Goal: Task Accomplishment & Management: Use online tool/utility

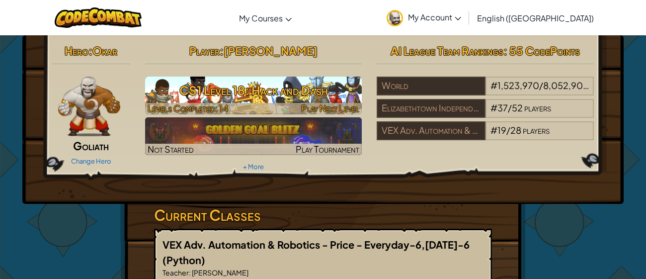
click at [307, 85] on h3 "CS1 Level 18: Hack and Dash" at bounding box center [253, 90] width 217 height 22
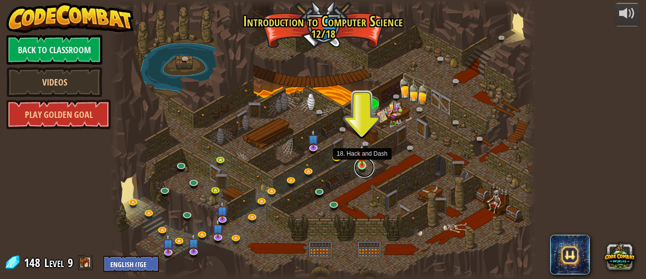
click at [362, 167] on link at bounding box center [365, 168] width 20 height 20
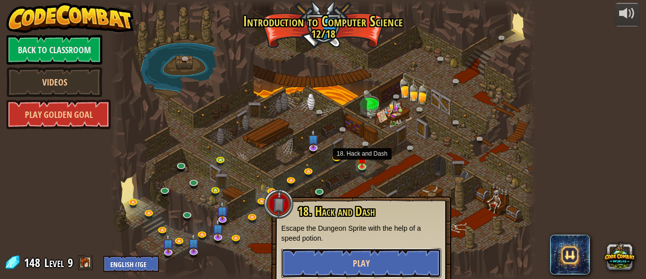
click at [370, 266] on button "Play" at bounding box center [361, 263] width 160 height 30
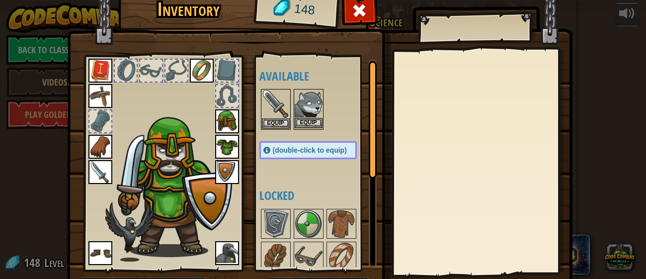
click at [306, 107] on img at bounding box center [309, 104] width 28 height 28
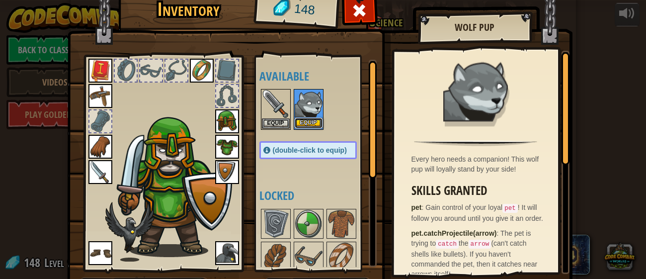
click at [317, 126] on button "Equip" at bounding box center [309, 123] width 28 height 10
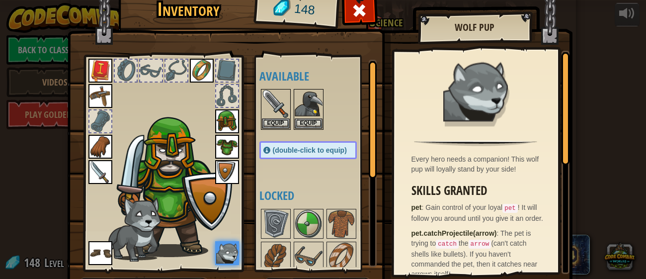
click at [381, 120] on img at bounding box center [320, 134] width 506 height 361
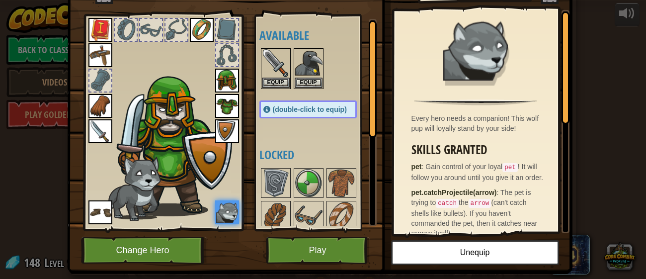
scroll to position [59, 0]
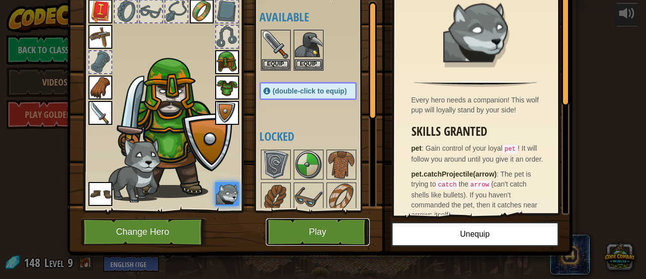
click at [284, 225] on button "Play" at bounding box center [318, 231] width 104 height 27
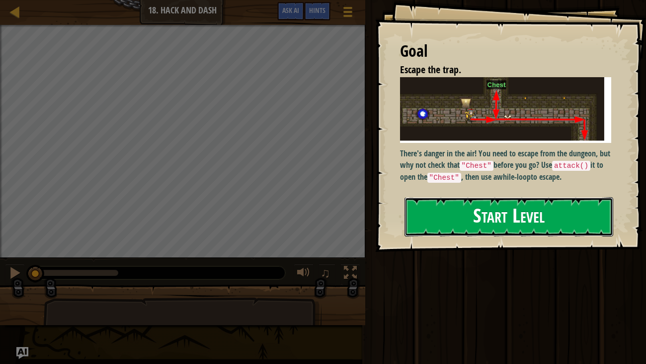
click at [463, 217] on button "Start Level" at bounding box center [509, 216] width 209 height 39
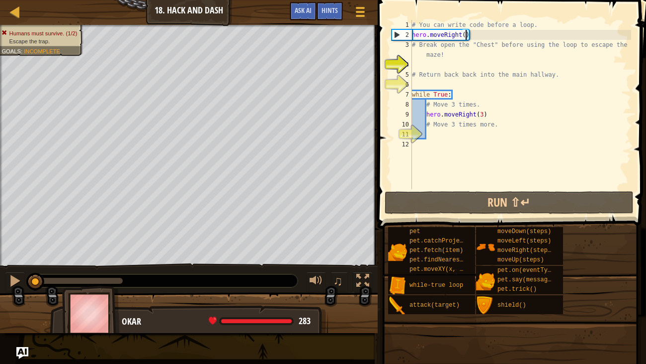
click at [466, 36] on div "# You can write code before a loop. hero . moveRight ( ) # Break open the "Ches…" at bounding box center [520, 114] width 221 height 189
click at [461, 34] on div "# You can write code before a loop. hero . moveRight ( ) # Break open the "Ches…" at bounding box center [520, 114] width 221 height 189
type textarea "hero.moveRight()"
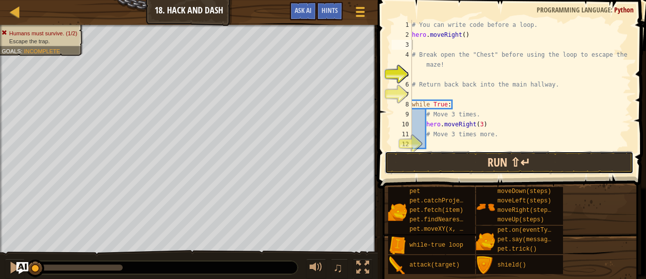
click at [417, 156] on button "Run ⇧↵" at bounding box center [509, 162] width 249 height 23
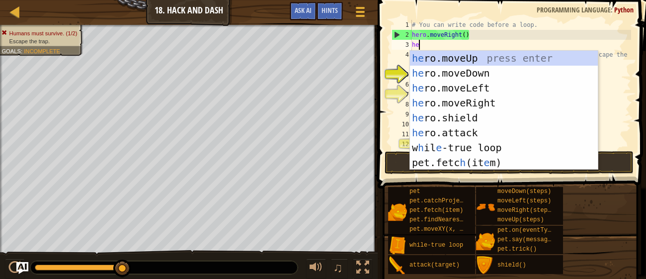
type textarea "hero"
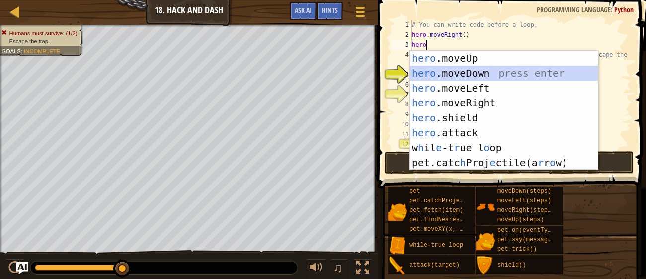
click at [464, 70] on div "hero .moveUp press enter hero .moveDown press enter hero .moveLeft press enter …" at bounding box center [504, 125] width 188 height 149
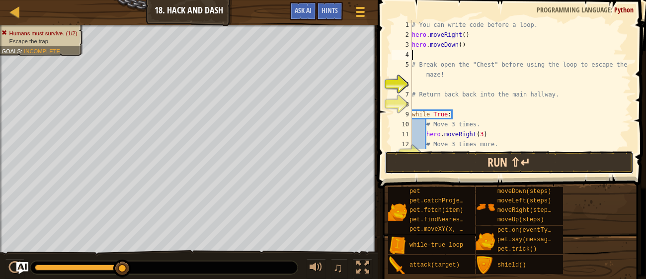
click at [432, 166] on button "Run ⇧↵" at bounding box center [509, 162] width 249 height 23
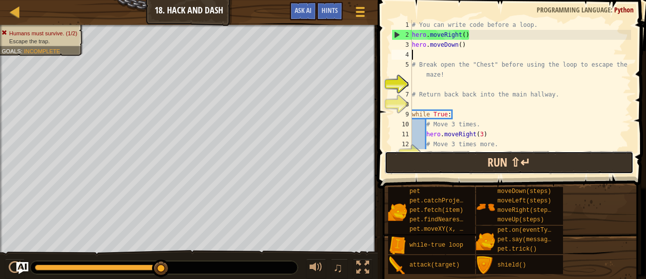
click at [432, 166] on button "Run ⇧↵" at bounding box center [509, 162] width 249 height 23
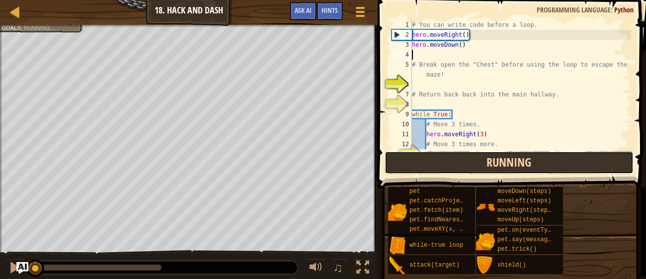
click at [432, 166] on button "Running" at bounding box center [509, 162] width 249 height 23
click at [485, 169] on button "Run ⇧↵" at bounding box center [509, 162] width 249 height 23
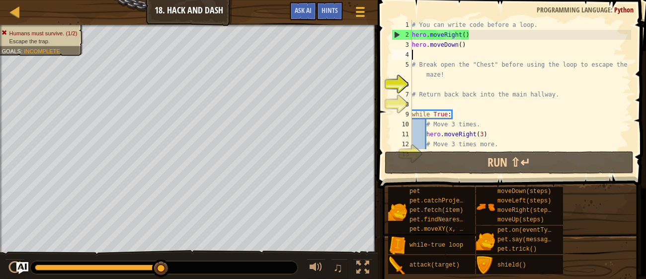
click at [466, 34] on div "# You can write code before a loop. hero . moveRight ( ) hero . moveDown ( ) # …" at bounding box center [520, 94] width 221 height 149
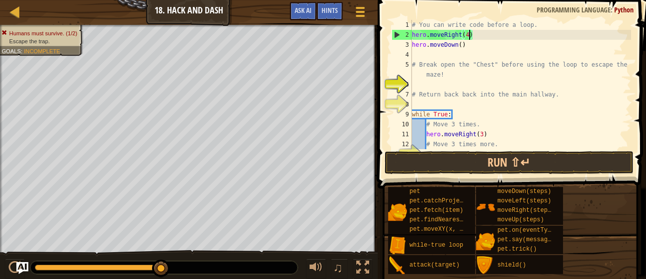
scroll to position [4, 4]
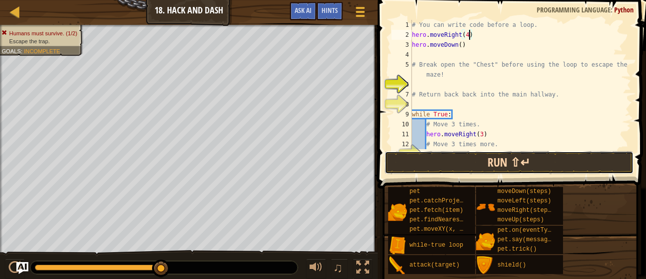
click at [460, 167] on button "Run ⇧↵" at bounding box center [509, 162] width 249 height 23
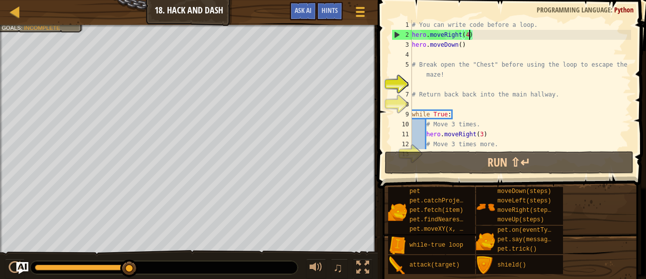
click at [461, 45] on div "# You can write code before a loop. hero . moveRight ( 4 ) hero . moveDown ( ) …" at bounding box center [520, 94] width 221 height 149
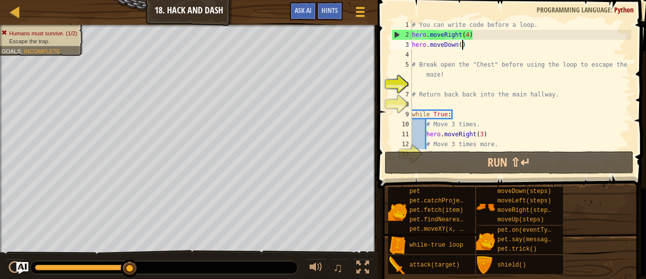
scroll to position [4, 3]
click at [468, 33] on div "# You can write code before a loop. hero . moveRight ( 4 ) hero . moveDown ( ) …" at bounding box center [520, 94] width 221 height 149
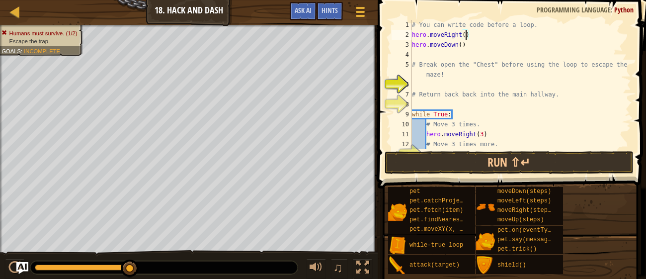
scroll to position [4, 4]
click at [460, 45] on div "# You can write code before a loop. hero . moveRight ( 3 ) hero . moveDown ( ) …" at bounding box center [520, 94] width 221 height 149
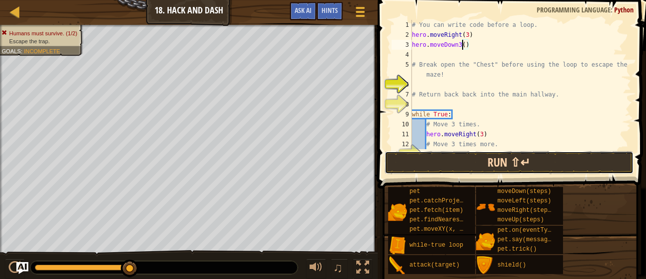
click at [463, 163] on button "Run ⇧↵" at bounding box center [509, 162] width 249 height 23
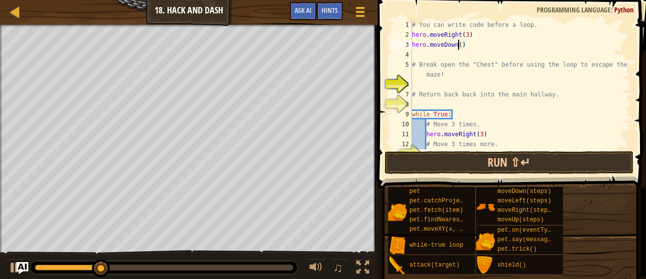
click at [462, 44] on div "# You can write code before a loop. hero . moveRight ( 3 ) hero . moveDown ( ) …" at bounding box center [520, 94] width 221 height 149
click at [469, 37] on div "# You can write code before a loop. hero . moveRight ( 3 ) hero . moveDown ( ) …" at bounding box center [520, 94] width 221 height 149
click at [468, 47] on div "# You can write code before a loop. hero . moveRight ( 2 ) hero . moveDown ( ) …" at bounding box center [520, 94] width 221 height 149
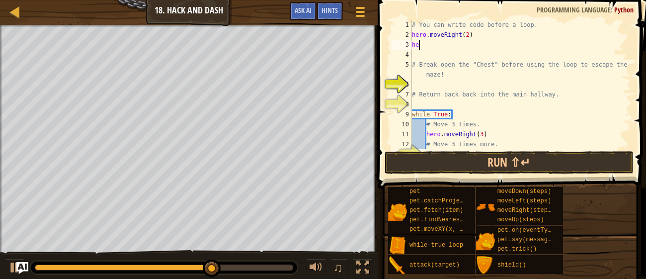
click at [468, 32] on div "# You can write code before a loop. hero . moveRight ( 2 ) he # Break open the …" at bounding box center [520, 94] width 221 height 149
click at [441, 43] on div "# You can write code before a loop. hero . moveRight ( 1 ) he # Break open the …" at bounding box center [520, 94] width 221 height 149
type textarea "h"
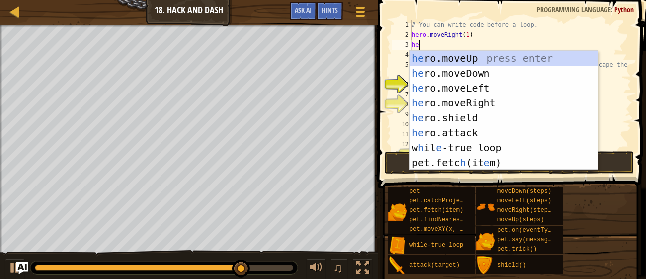
type textarea "hero"
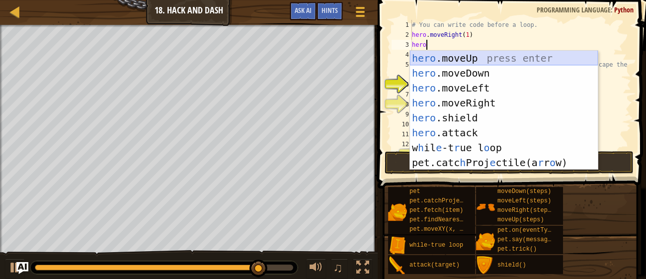
click at [453, 51] on div "hero .moveUp press enter hero .moveDown press enter hero .moveLeft press enter …" at bounding box center [504, 125] width 188 height 149
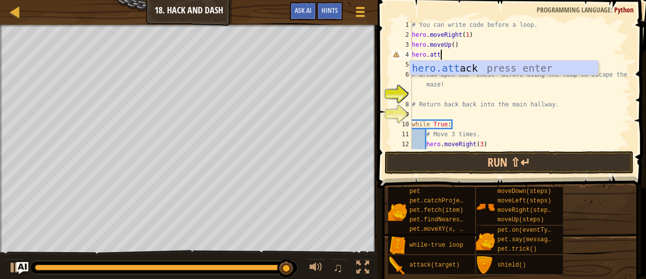
scroll to position [4, 1]
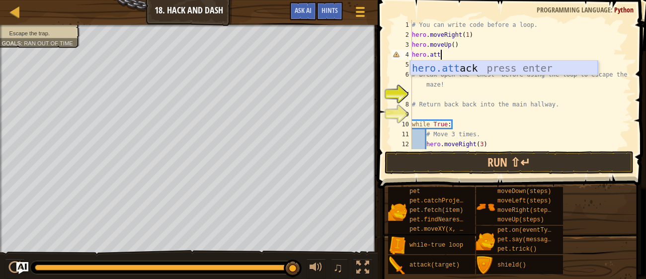
click at [481, 65] on div "hero.att ack press enter" at bounding box center [504, 83] width 188 height 45
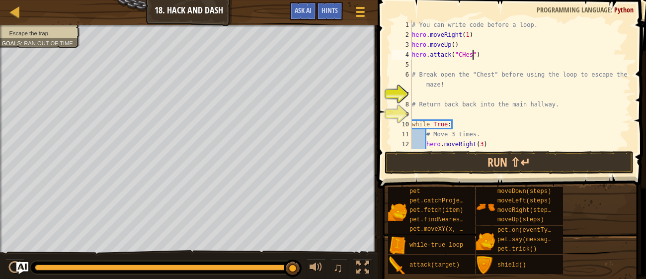
type textarea "hero.attack("CHest")"
click at [438, 64] on div "# You can write code before a loop. hero . moveRight ( 1 ) hero . moveUp ( ) he…" at bounding box center [520, 94] width 221 height 149
click at [464, 55] on div "# You can write code before a loop. hero . moveRight ( 1 ) hero . moveUp ( ) he…" at bounding box center [520, 94] width 221 height 149
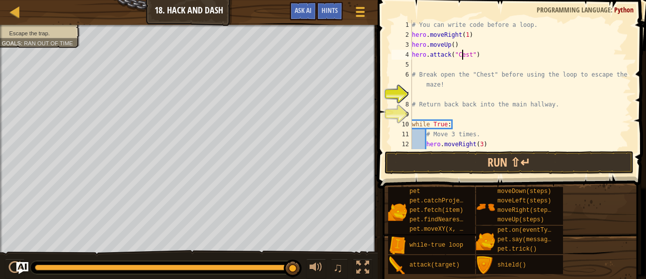
type textarea "hero.attack("Chest")"
click at [435, 59] on div "# You can write code before a loop. hero . moveRight ( 1 ) hero . moveUp ( ) he…" at bounding box center [520, 94] width 221 height 149
click at [437, 66] on div "# You can write code before a loop. hero . moveRight ( 1 ) hero . moveUp ( ) he…" at bounding box center [520, 94] width 221 height 149
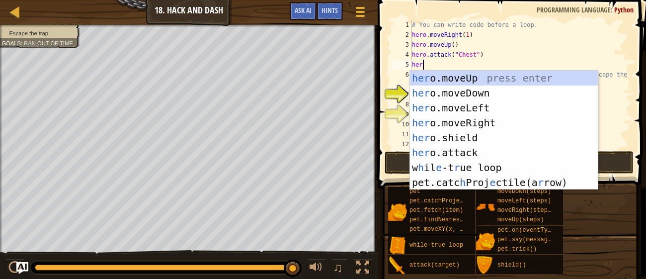
type textarea "hero"
click at [466, 89] on div "hero .moveUp press enter hero .moveDown press enter hero .moveLeft press enter …" at bounding box center [504, 145] width 188 height 149
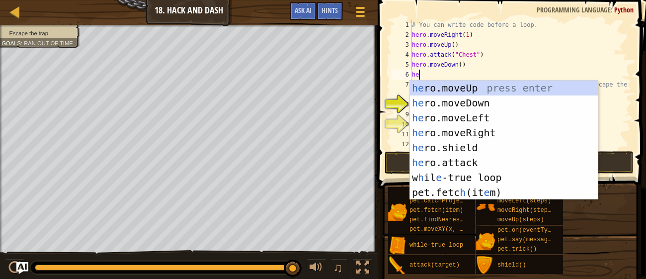
type textarea "hero"
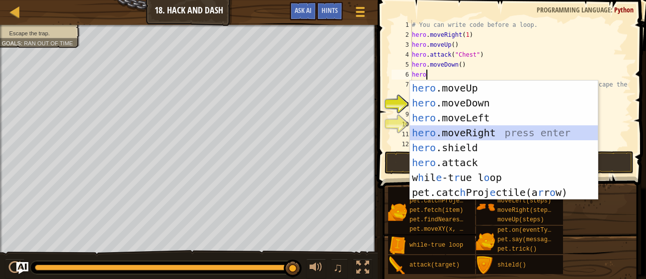
click at [480, 136] on div "hero .moveUp press enter hero .moveDown press enter hero .moveLeft press enter …" at bounding box center [504, 155] width 188 height 149
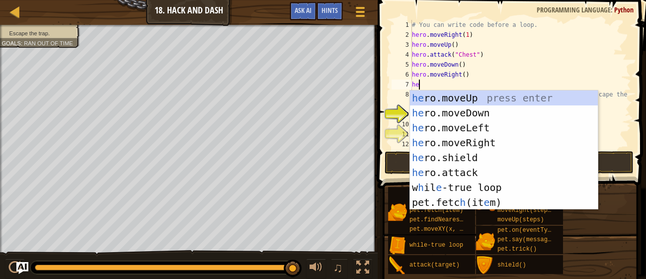
type textarea "hero"
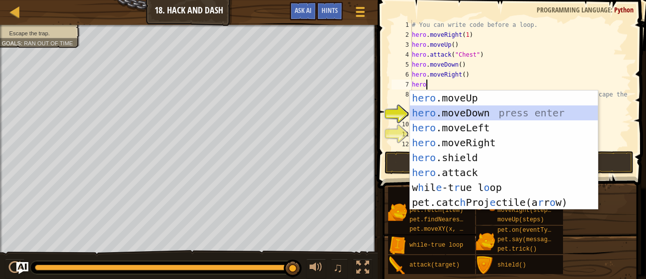
click at [493, 108] on div "hero .moveUp press enter hero .moveDown press enter hero .moveLeft press enter …" at bounding box center [504, 165] width 188 height 149
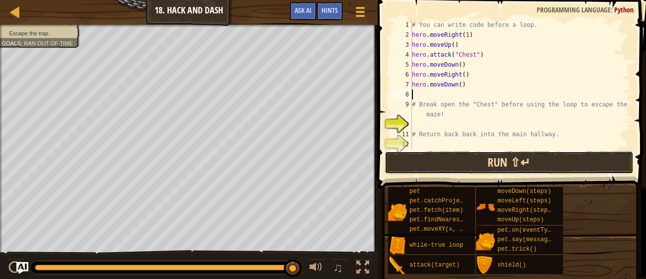
click at [476, 168] on button "Run ⇧↵" at bounding box center [509, 162] width 249 height 23
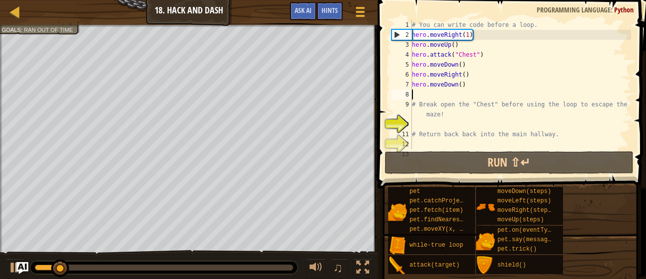
click at [466, 73] on div "# You can write code before a loop. hero . moveRight ( 1 ) hero . moveUp ( ) he…" at bounding box center [520, 94] width 221 height 149
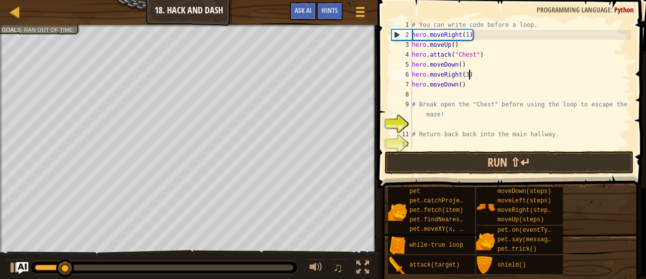
scroll to position [4, 4]
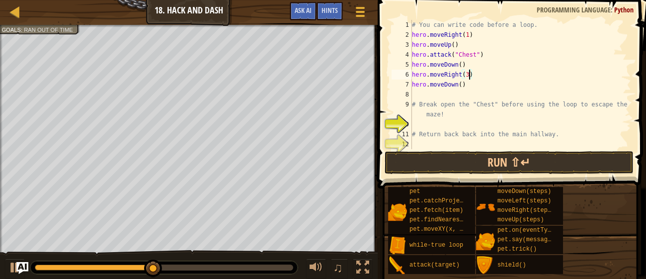
click at [477, 73] on div "# You can write code before a loop. hero . moveRight ( 1 ) hero . moveUp ( ) he…" at bounding box center [520, 94] width 221 height 149
type textarea "h"
click at [471, 87] on div "# You can write code before a loop. hero . moveRight ( 1 ) hero . moveUp ( ) he…" at bounding box center [520, 94] width 221 height 149
type textarea "h"
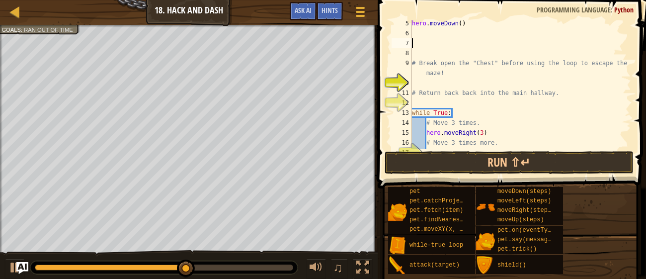
scroll to position [59, 0]
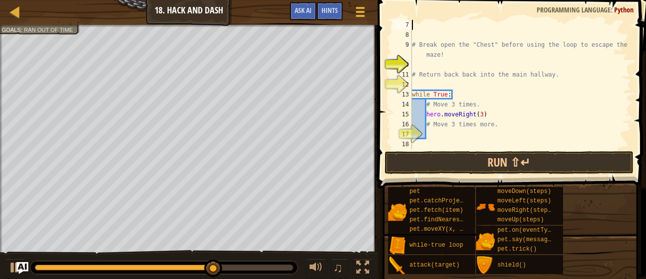
click at [501, 124] on div "# Break open the "Chest" before using the loop to escape the maze! # Return bac…" at bounding box center [520, 94] width 221 height 149
type textarea "#"
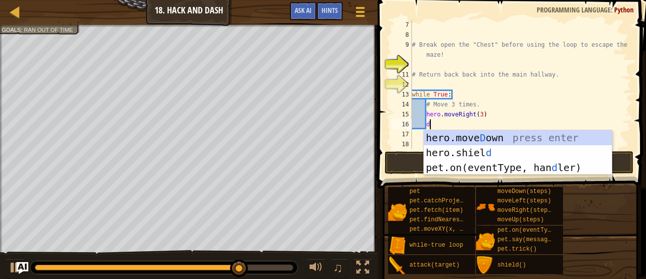
type textarea "do"
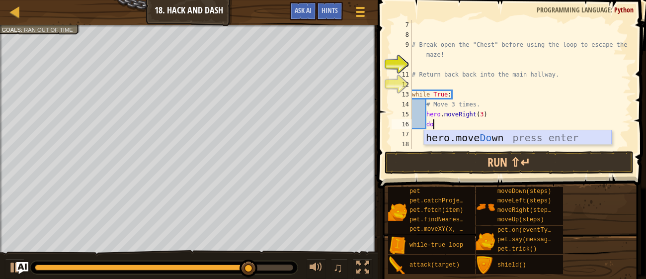
click at [497, 138] on div "hero.move Do wn press enter" at bounding box center [518, 152] width 188 height 45
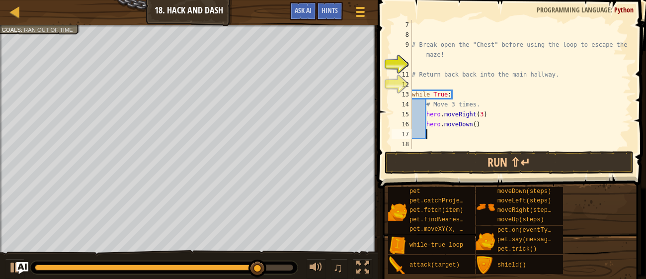
click at [477, 123] on div "# Break open the "Chest" before using the loop to escape the maze! # Return bac…" at bounding box center [520, 94] width 221 height 149
type textarea "hero.moveDown(3)"
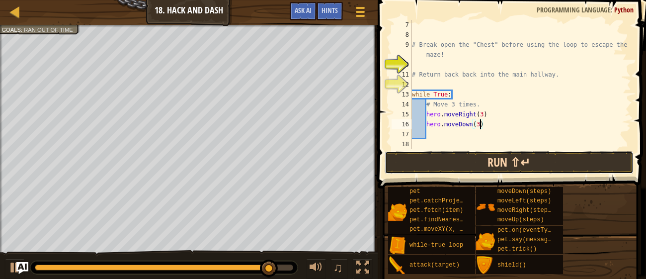
click at [431, 158] on button "Run ⇧↵" at bounding box center [509, 162] width 249 height 23
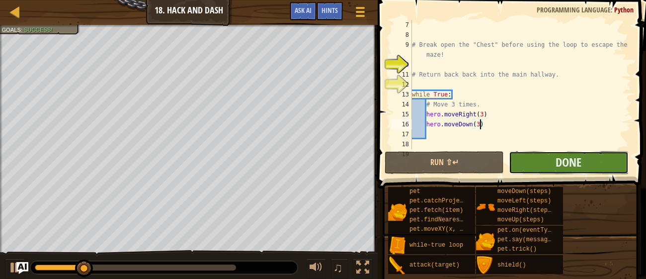
click at [537, 160] on button "Done" at bounding box center [568, 162] width 119 height 23
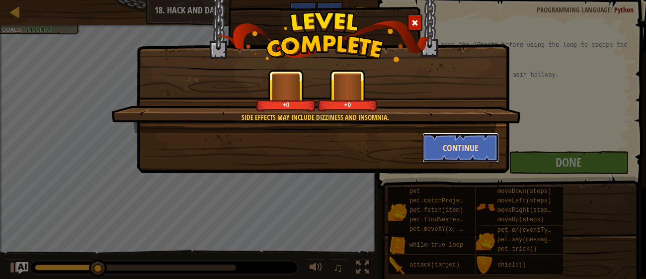
click at [455, 151] on button "Continue" at bounding box center [461, 148] width 77 height 30
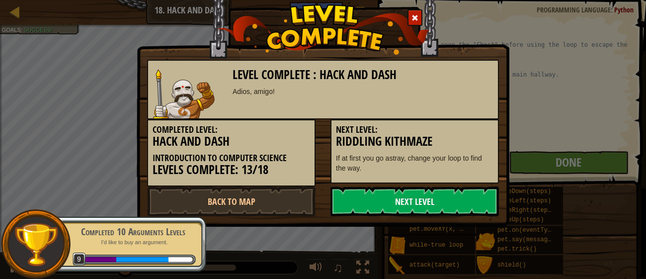
click at [429, 199] on link "Next Level" at bounding box center [415, 201] width 169 height 30
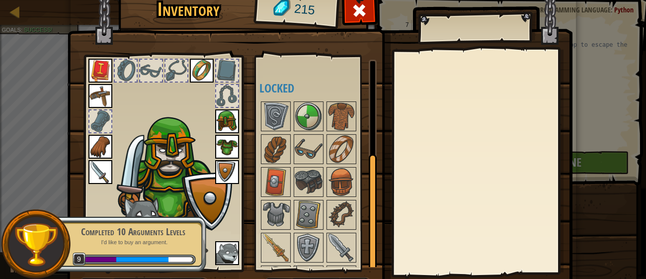
scroll to position [168, 0]
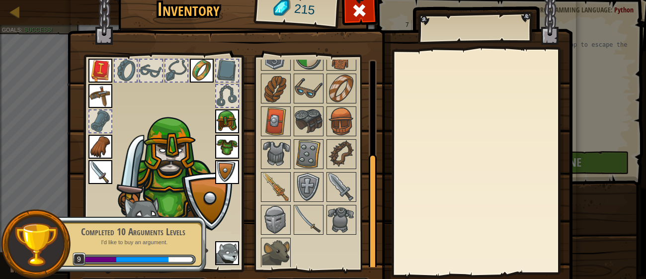
drag, startPoint x: 373, startPoint y: 138, endPoint x: 361, endPoint y: 232, distance: 95.3
click at [361, 232] on div "Available Equip Equip Equip Equip Equip Equip Equip Equip Equip Equip Equip Equ…" at bounding box center [318, 163] width 117 height 207
click at [269, 247] on img at bounding box center [276, 253] width 28 height 28
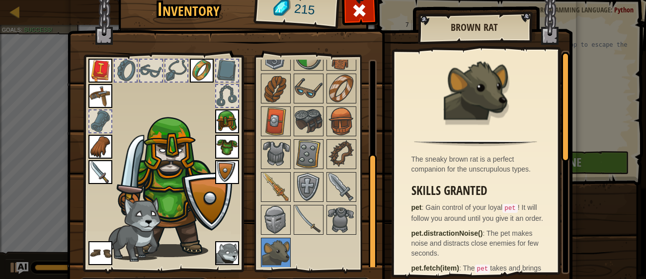
click at [462, 211] on p "pet : Gain control of your loyal pet ! It will follow you around until you give…" at bounding box center [479, 212] width 134 height 21
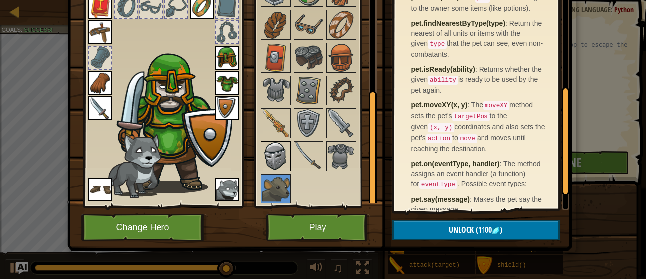
scroll to position [206, 0]
click at [348, 152] on img at bounding box center [342, 156] width 28 height 28
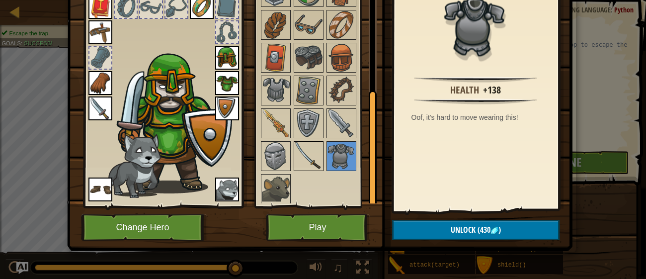
click at [321, 151] on img at bounding box center [309, 156] width 28 height 28
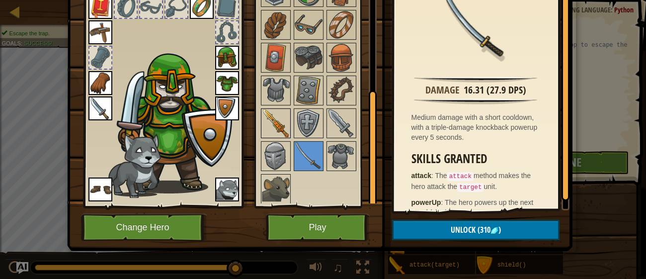
click at [284, 124] on img at bounding box center [276, 123] width 28 height 28
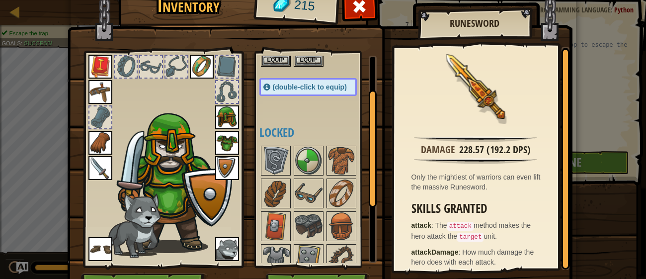
scroll to position [79, 0]
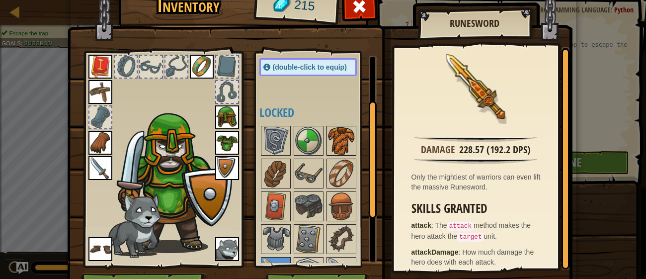
click at [332, 134] on img at bounding box center [342, 141] width 28 height 28
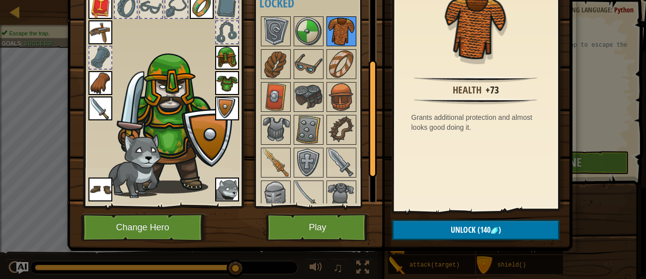
scroll to position [109, 0]
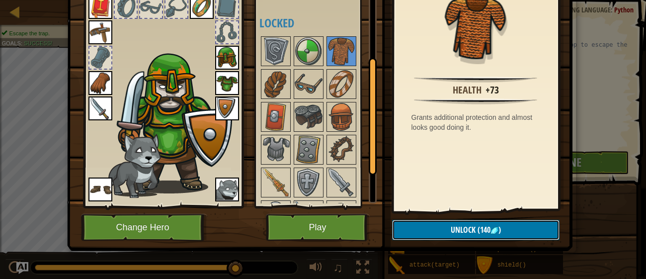
click at [438, 234] on button "Unlock (140 )" at bounding box center [476, 230] width 168 height 20
click at [438, 234] on button "Confirm" at bounding box center [476, 230] width 168 height 20
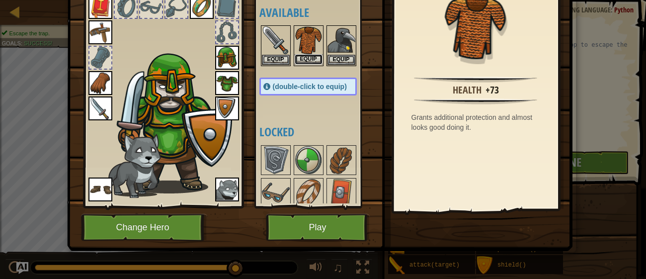
click at [314, 58] on button "Equip" at bounding box center [309, 59] width 28 height 10
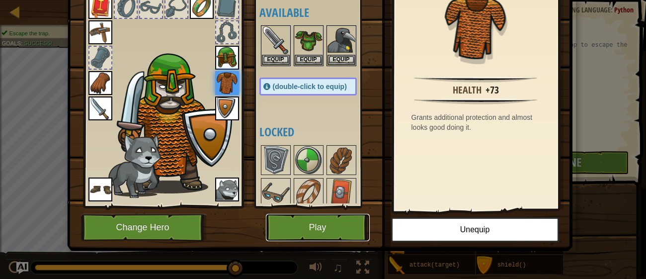
click at [311, 227] on button "Play" at bounding box center [318, 227] width 104 height 27
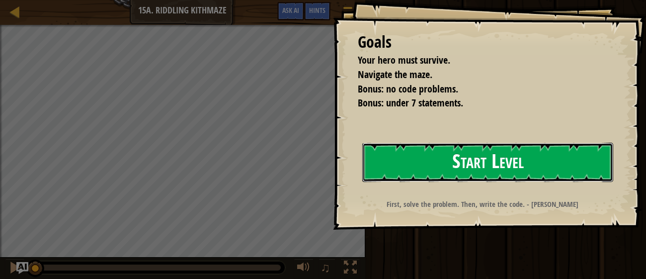
click at [376, 173] on button "Start Level" at bounding box center [488, 162] width 251 height 39
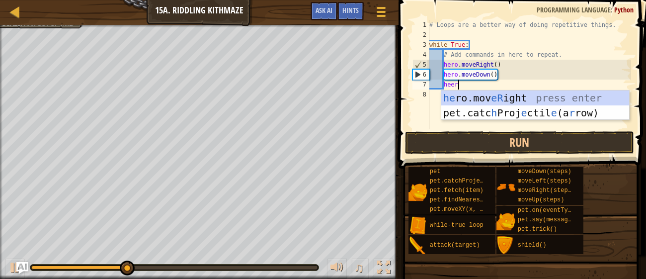
scroll to position [4, 2]
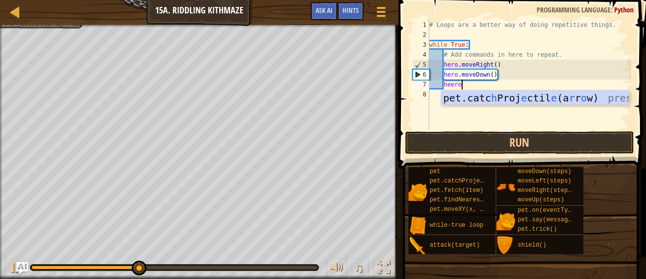
type textarea "heer"
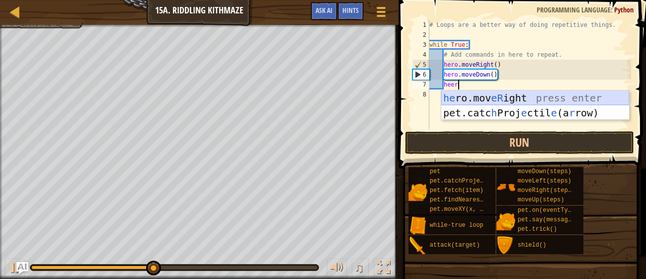
click at [496, 98] on div "he ro.mov eR ight press enter pet.catc h Proj e ctil e (a r row) press enter" at bounding box center [536, 121] width 188 height 60
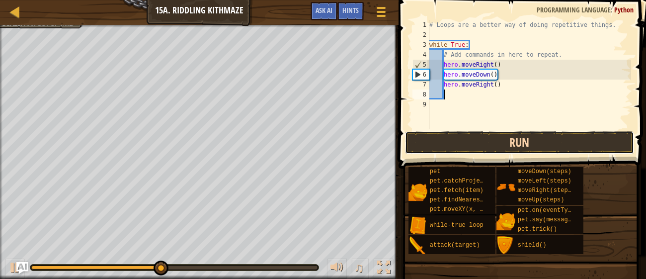
click at [487, 142] on button "Run" at bounding box center [519, 142] width 229 height 23
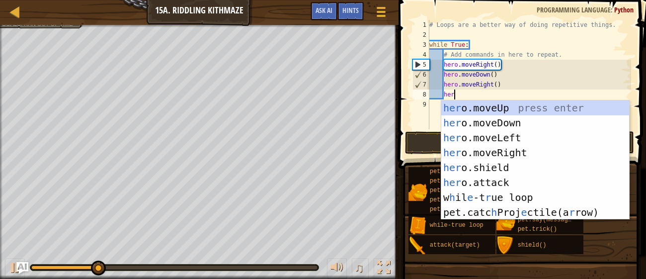
type textarea "hero"
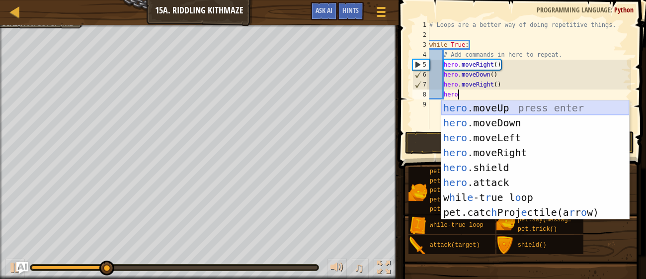
click at [502, 108] on div "hero .moveUp press enter hero .moveDown press enter hero .moveLeft press enter …" at bounding box center [536, 174] width 188 height 149
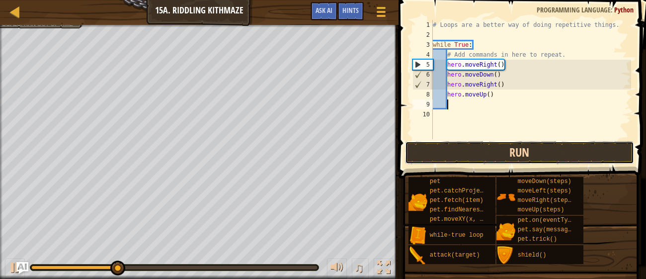
click at [502, 156] on button "Run" at bounding box center [519, 152] width 229 height 23
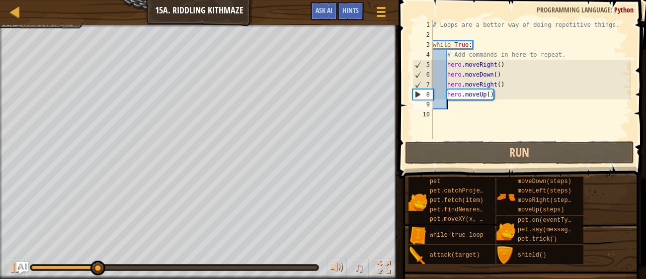
click at [502, 84] on div "# Loops are a better way of doing repetitive things. while True : # Add command…" at bounding box center [531, 89] width 200 height 139
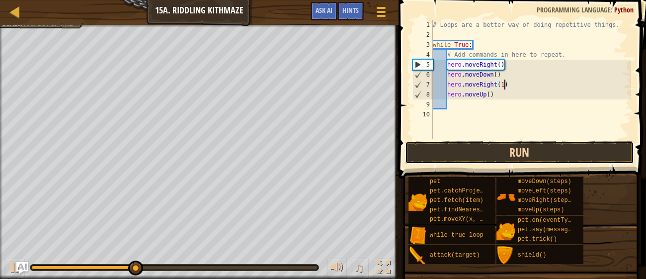
click at [529, 151] on button "Run" at bounding box center [519, 152] width 229 height 23
type textarea "hero.moveRight(2)"
click at [516, 147] on button "Run" at bounding box center [519, 152] width 229 height 23
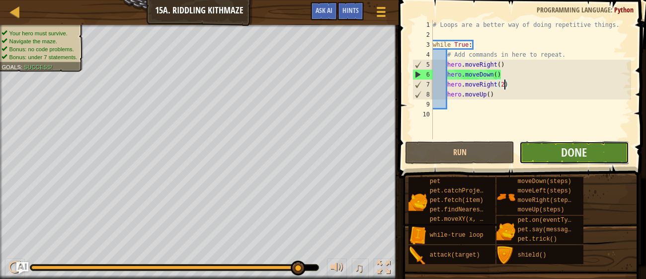
click at [537, 149] on button "Done" at bounding box center [574, 152] width 109 height 23
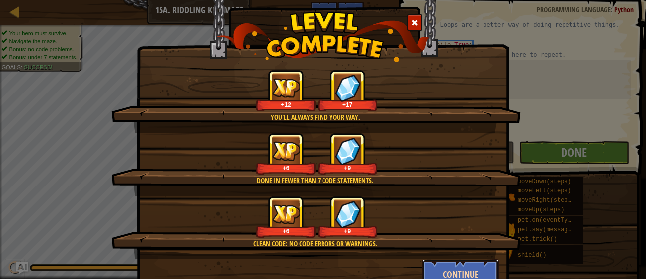
click at [434, 271] on button "Continue" at bounding box center [461, 274] width 77 height 30
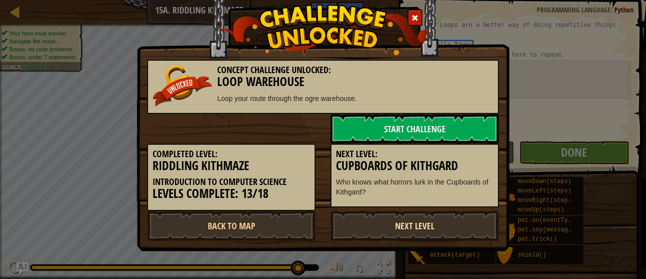
click at [411, 231] on link "Next Level" at bounding box center [415, 226] width 169 height 30
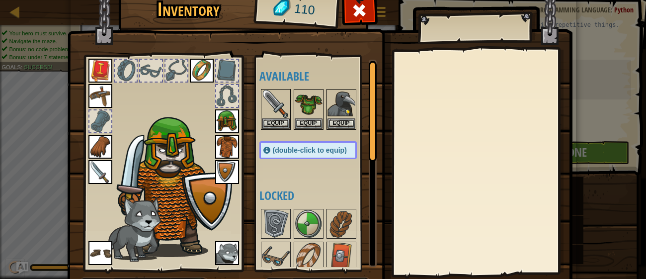
click at [367, 146] on div "Available Equip Equip Equip Equip Equip Equip Equip Equip Equip Equip Equip Equ…" at bounding box center [318, 163] width 117 height 207
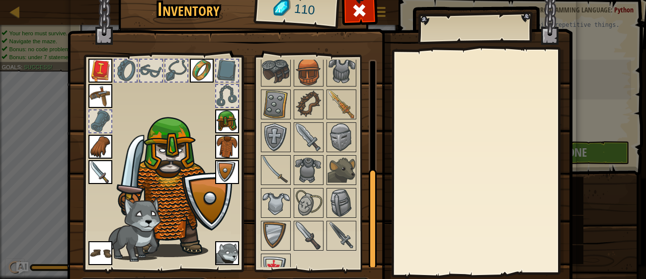
scroll to position [234, 0]
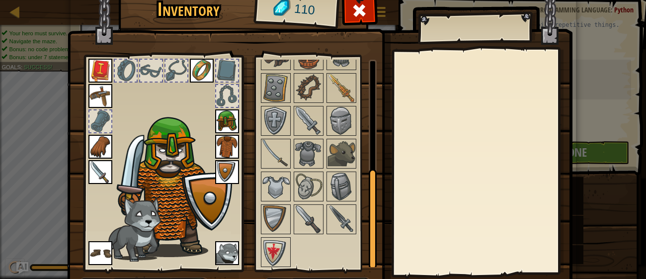
drag, startPoint x: 372, startPoint y: 149, endPoint x: 336, endPoint y: 265, distance: 120.9
click at [336, 265] on div "Available Equip Equip Equip Equip Equip Equip Equip Equip Equip Equip Equip Equ…" at bounding box center [318, 163] width 117 height 207
drag, startPoint x: 371, startPoint y: 240, endPoint x: 368, endPoint y: 264, distance: 24.1
click at [369, 264] on div at bounding box center [373, 221] width 8 height 100
click at [356, 250] on div at bounding box center [318, 120] width 117 height 295
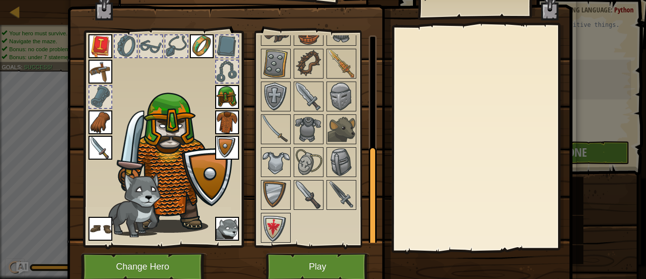
scroll to position [39, 0]
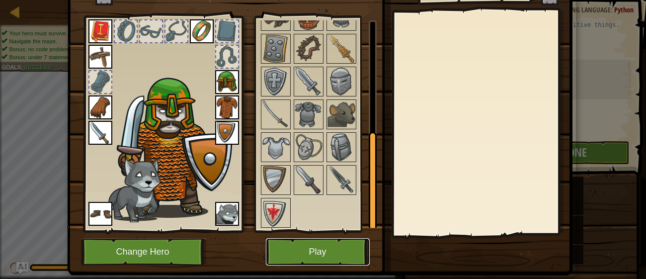
click at [320, 247] on button "Play" at bounding box center [318, 251] width 104 height 27
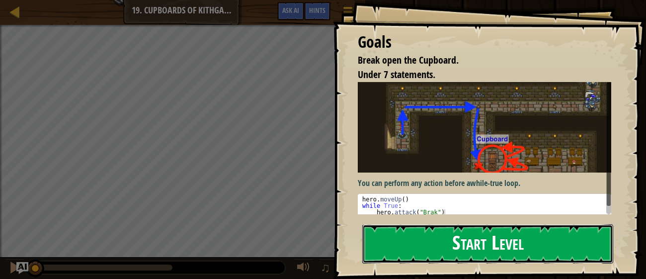
click at [407, 240] on button "Start Level" at bounding box center [488, 243] width 251 height 39
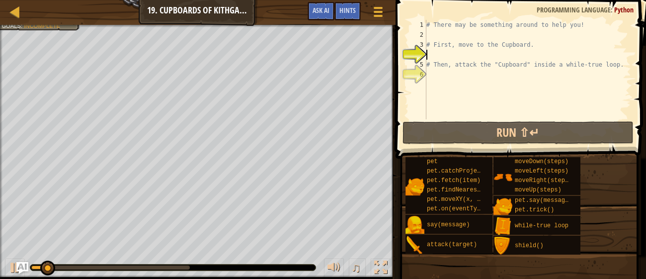
click at [203, 13] on div "Map Introduction to Computer Science 19. Cupboards of Kithgard Game Menu Done H…" at bounding box center [198, 12] width 396 height 25
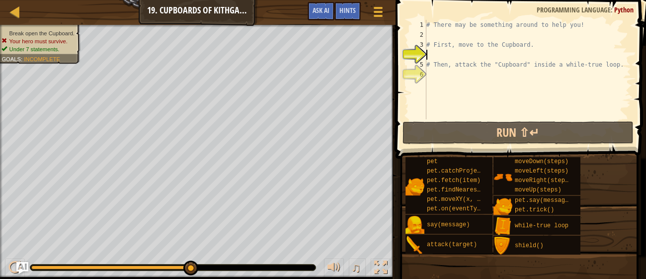
scroll to position [4, 0]
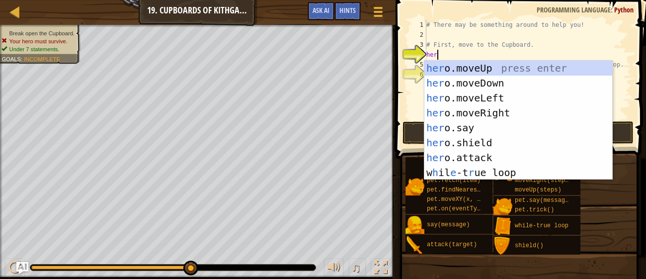
type textarea "hero"
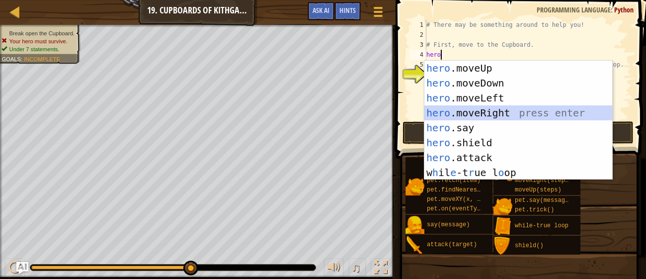
click at [460, 107] on div "hero .moveUp press enter hero .moveDown press enter hero .moveLeft press enter …" at bounding box center [519, 135] width 188 height 149
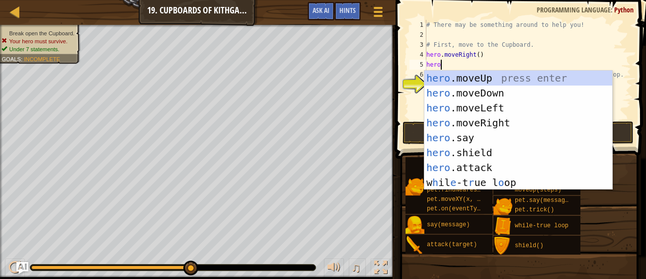
click at [479, 56] on div "# There may be something around to help you! # First, move to the Cupboard. her…" at bounding box center [528, 79] width 207 height 119
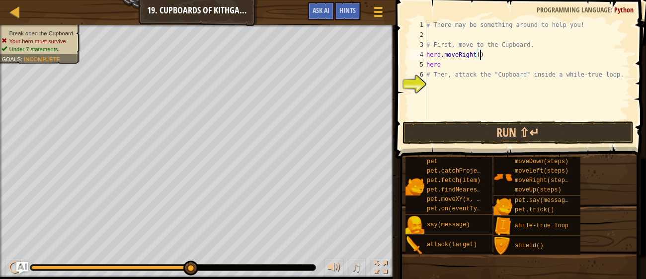
scroll to position [4, 4]
click at [462, 63] on div "# There may be something around to help you! # First, move to the Cupboard. her…" at bounding box center [528, 79] width 207 height 119
type textarea "hero."
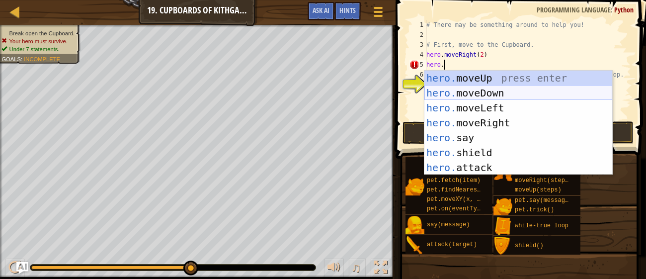
click at [471, 93] on div "hero. moveUp press enter hero. moveDown press enter hero. moveLeft press enter …" at bounding box center [519, 138] width 188 height 134
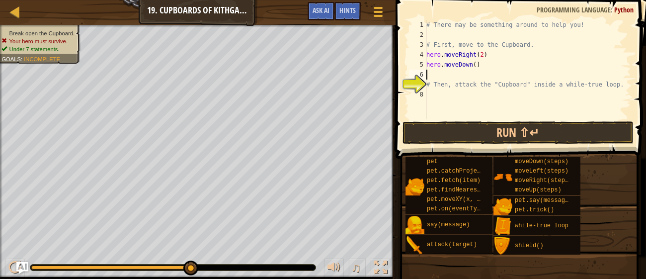
scroll to position [4, 0]
click at [476, 62] on div "# There may be something around to help you! # First, move to the Cupboard. her…" at bounding box center [528, 79] width 207 height 119
type textarea "hero.moveDown(2)"
click at [450, 73] on div "# There may be something around to help you! # First, move to the Cupboard. her…" at bounding box center [528, 79] width 207 height 119
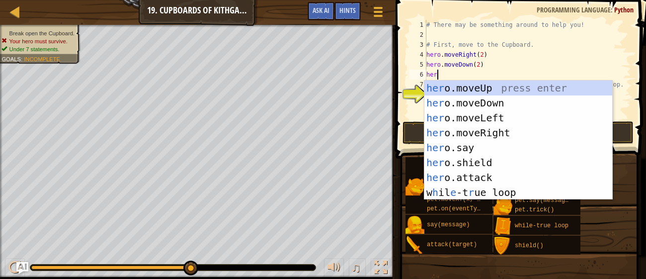
scroll to position [4, 0]
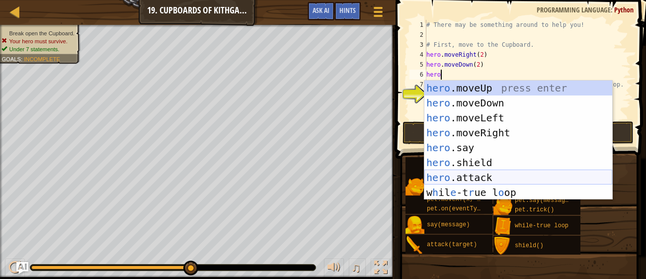
click at [475, 179] on div "hero .moveUp press enter hero .moveDown press enter hero .moveLeft press enter …" at bounding box center [519, 155] width 188 height 149
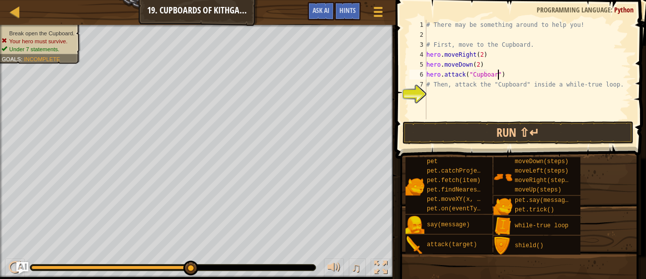
scroll to position [4, 6]
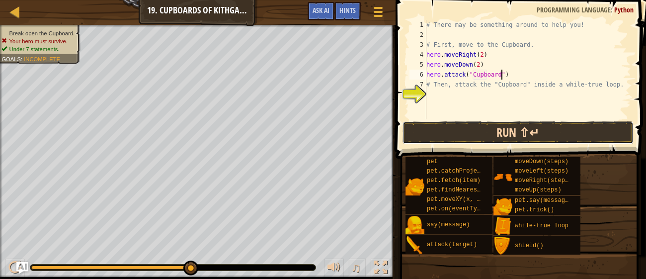
click at [465, 133] on button "Run ⇧↵" at bounding box center [519, 132] width 232 height 23
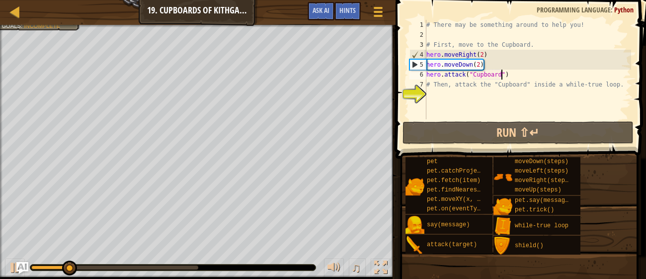
click at [476, 54] on div "# There may be something around to help you! # First, move to the Cupboard. her…" at bounding box center [528, 79] width 207 height 119
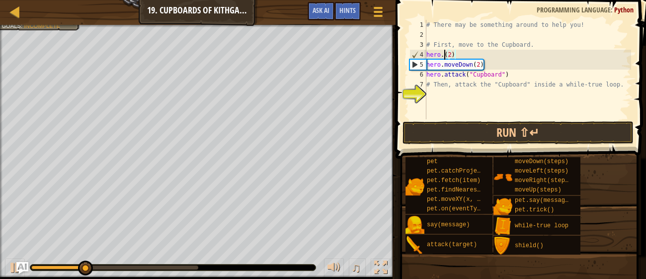
scroll to position [4, 1]
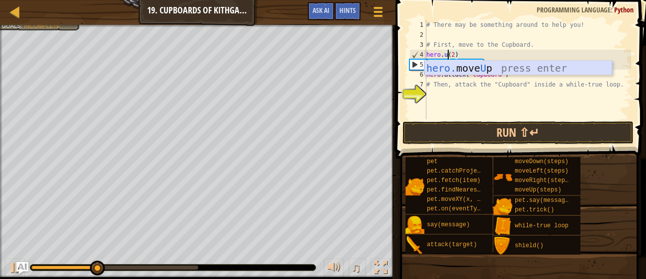
click at [490, 71] on div "hero. move U p press enter" at bounding box center [519, 83] width 188 height 45
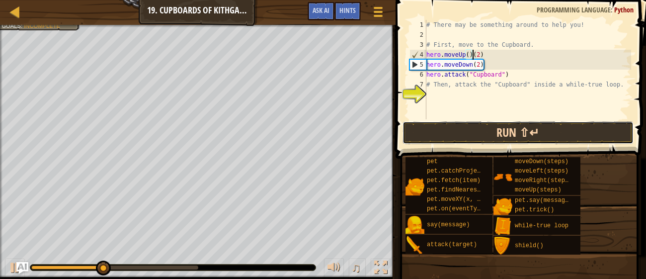
click at [476, 135] on button "Run ⇧↵" at bounding box center [519, 132] width 232 height 23
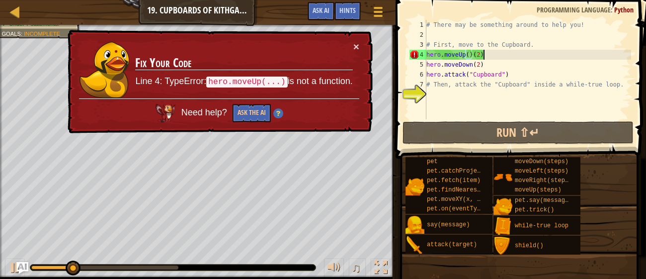
click at [483, 54] on div "# There may be something around to help you! # First, move to the Cupboard. her…" at bounding box center [528, 79] width 207 height 119
click at [471, 56] on div "# There may be something around to help you! # First, move to the Cupboard. her…" at bounding box center [528, 79] width 207 height 119
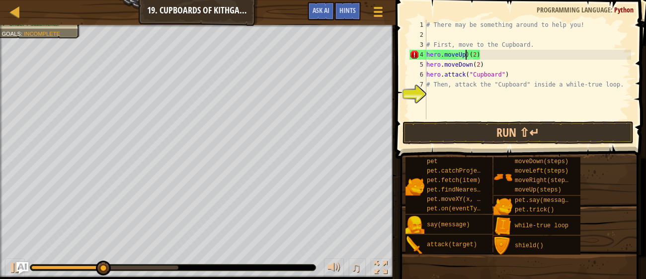
click at [470, 55] on div "# There may be something around to help you! # First, move to the Cupboard. her…" at bounding box center [528, 79] width 207 height 119
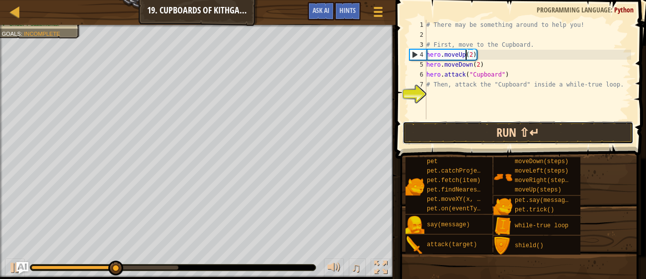
click at [461, 122] on button "Run ⇧↵" at bounding box center [519, 132] width 232 height 23
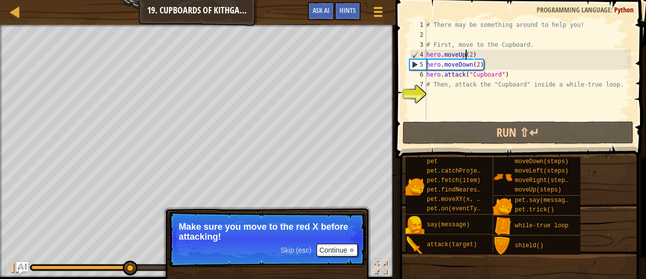
click at [472, 55] on div "# There may be something around to help you! # First, move to the Cupboard. her…" at bounding box center [528, 79] width 207 height 119
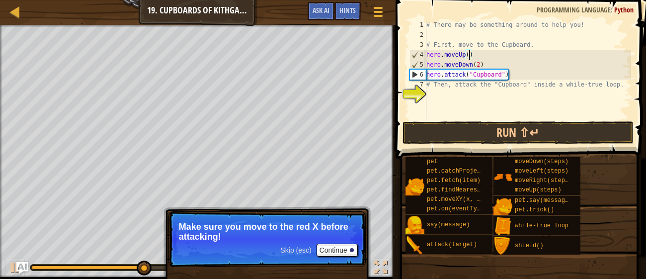
scroll to position [4, 3]
click at [486, 63] on div "# There may be something around to help you! # First, move to the Cupboard. her…" at bounding box center [528, 79] width 207 height 119
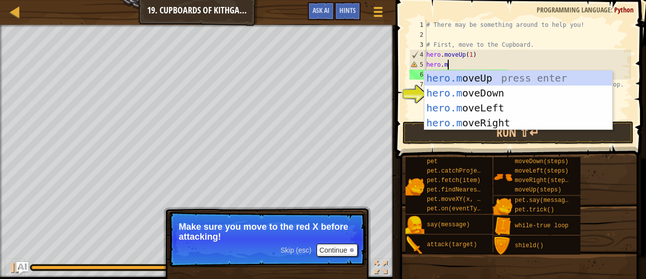
scroll to position [4, 1]
type textarea "[DOMAIN_NAME]"
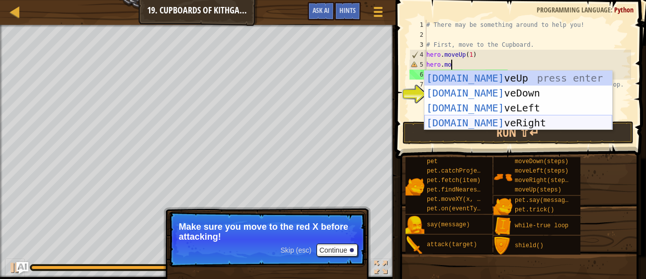
click at [514, 119] on div "[DOMAIN_NAME] veUp press enter [DOMAIN_NAME] veDown press enter [DOMAIN_NAME] v…" at bounding box center [519, 116] width 188 height 90
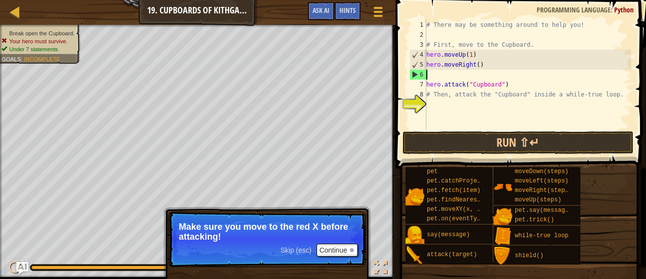
click at [477, 65] on div "# There may be something around to help you! # First, move to the Cupboard. her…" at bounding box center [528, 84] width 207 height 129
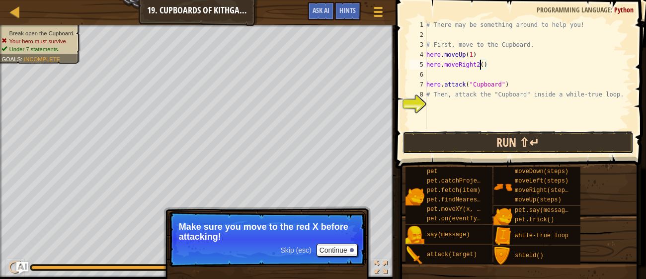
click at [490, 147] on button "Run ⇧↵" at bounding box center [519, 142] width 232 height 23
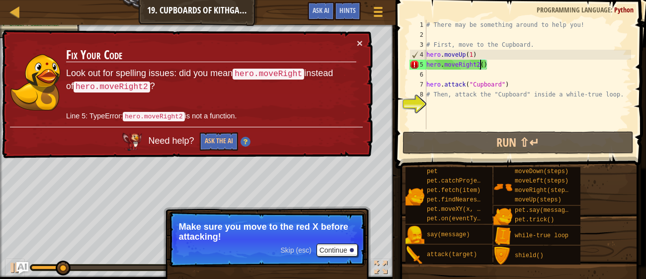
scroll to position [4, 4]
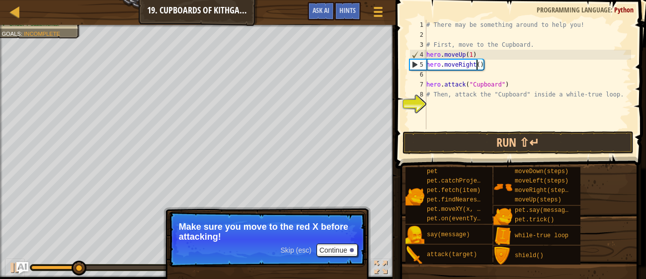
click at [479, 66] on div "# There may be something around to help you! # First, move to the Cupboard. her…" at bounding box center [528, 84] width 207 height 129
type textarea "hero.moveRight(2)"
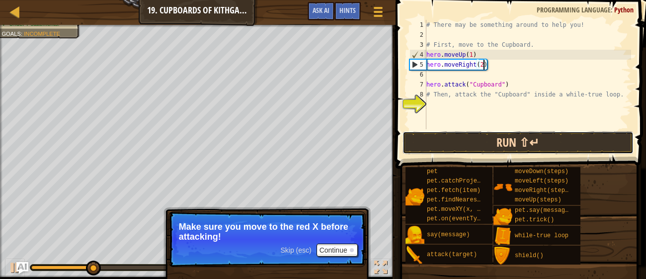
click at [495, 144] on button "Run ⇧↵" at bounding box center [519, 142] width 232 height 23
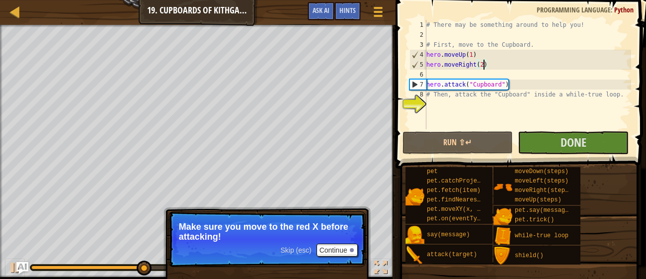
click at [434, 108] on div "# There may be something around to help you! # First, move to the Cupboard. her…" at bounding box center [528, 84] width 207 height 129
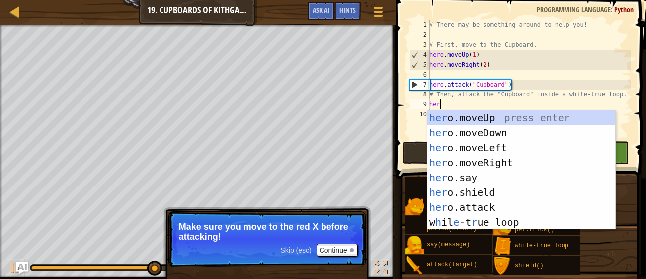
scroll to position [4, 0]
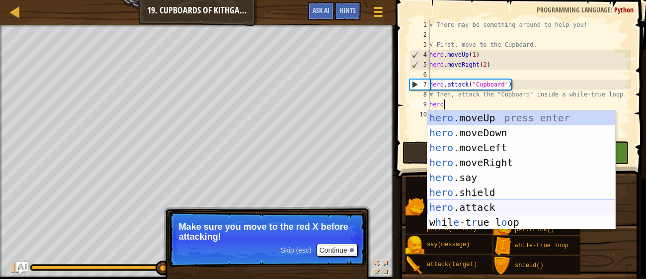
click at [452, 207] on div "hero .moveUp press enter hero .moveDown press enter hero .moveLeft press enter …" at bounding box center [522, 184] width 188 height 149
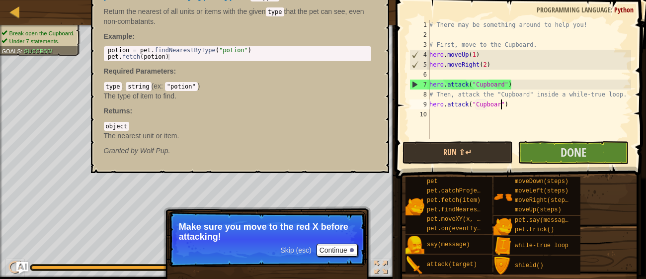
scroll to position [4, 6]
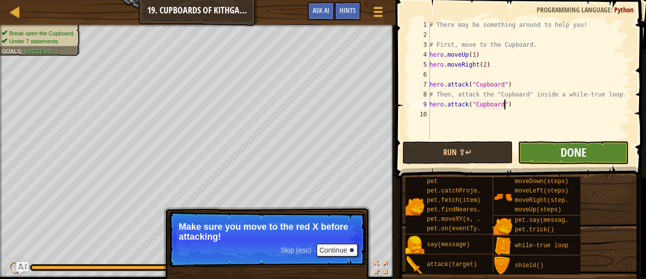
type textarea "hero.attack("Cupboard")"
click at [573, 148] on span "Done" at bounding box center [574, 152] width 26 height 16
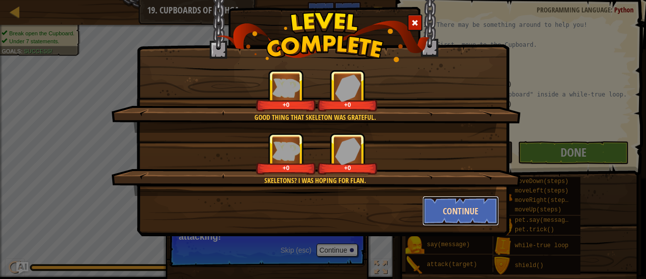
click at [481, 209] on button "Continue" at bounding box center [461, 211] width 77 height 30
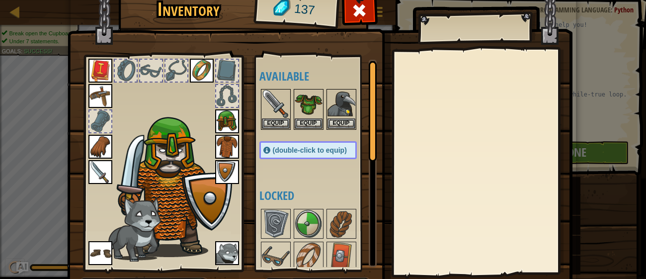
click at [372, 157] on div at bounding box center [373, 111] width 8 height 100
click at [366, 167] on div "Available Equip Equip Equip Equip Equip Equip Equip Equip Equip Equip Equip Equ…" at bounding box center [318, 163] width 117 height 207
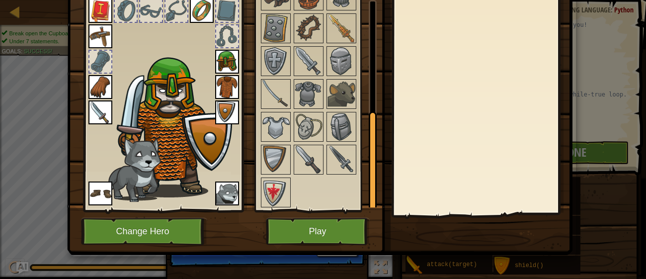
scroll to position [64, 0]
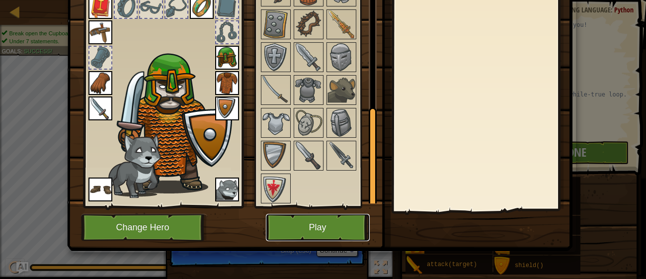
click at [300, 224] on button "Play" at bounding box center [318, 227] width 104 height 27
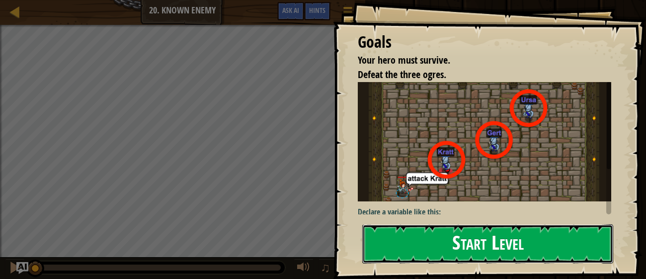
click at [445, 227] on button "Start Level" at bounding box center [488, 243] width 251 height 39
